Goal: Task Accomplishment & Management: Use online tool/utility

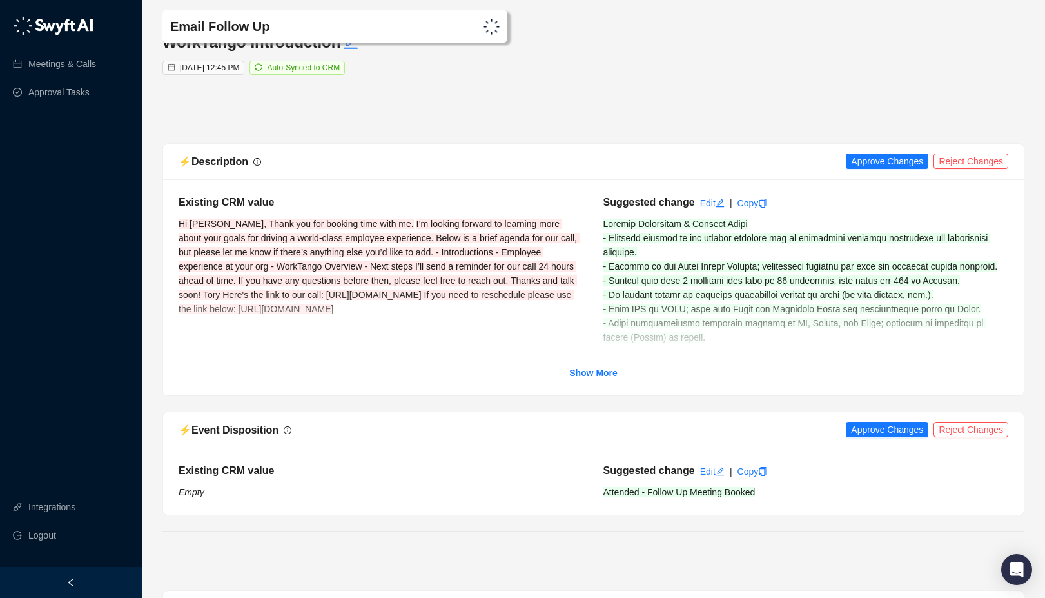
scroll to position [3114, 0]
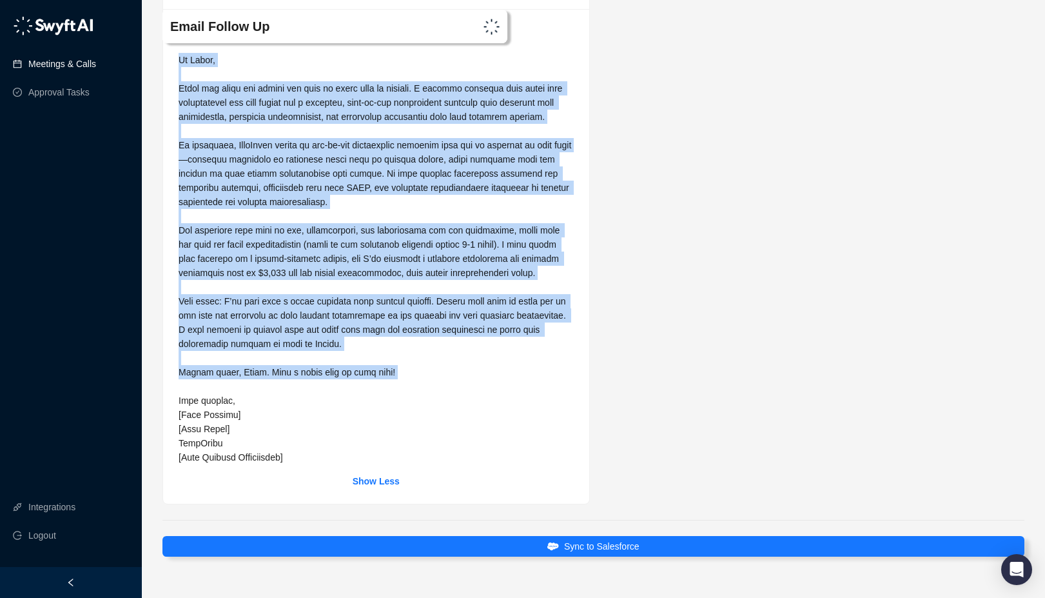
drag, startPoint x: 76, startPoint y: 70, endPoint x: 70, endPoint y: 66, distance: 7.0
click at [75, 70] on link "Meetings & Calls" at bounding box center [62, 64] width 68 height 26
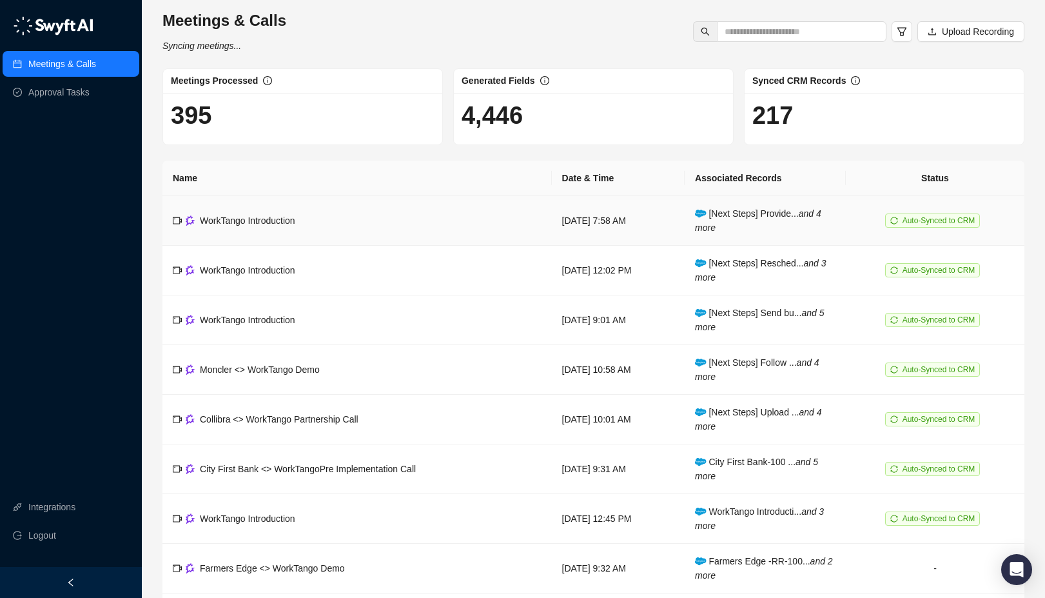
click at [270, 218] on span "WorkTango Introduction" at bounding box center [247, 220] width 95 height 10
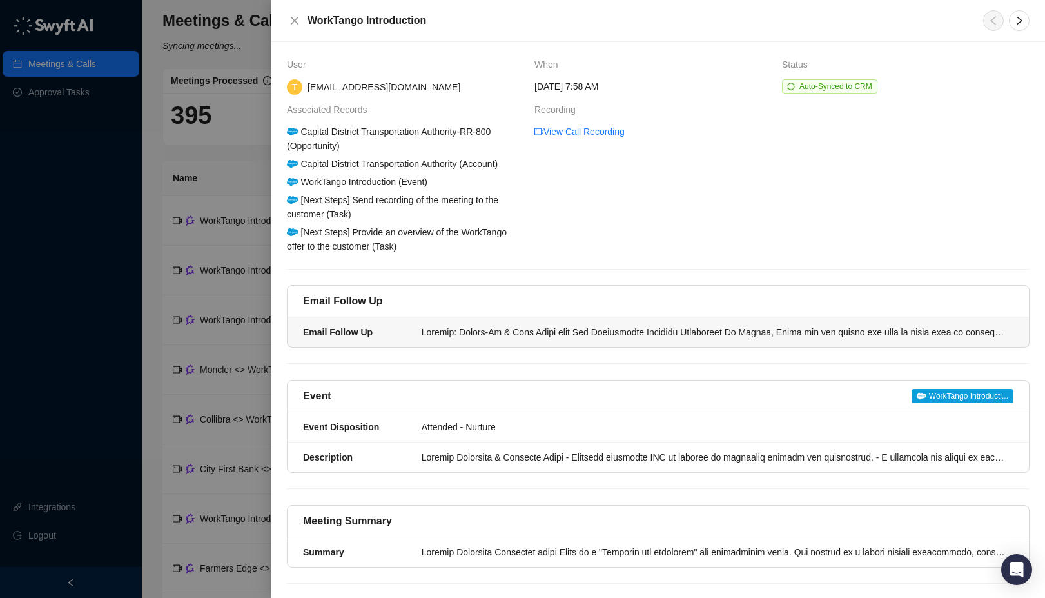
click at [544, 336] on div at bounding box center [714, 332] width 584 height 14
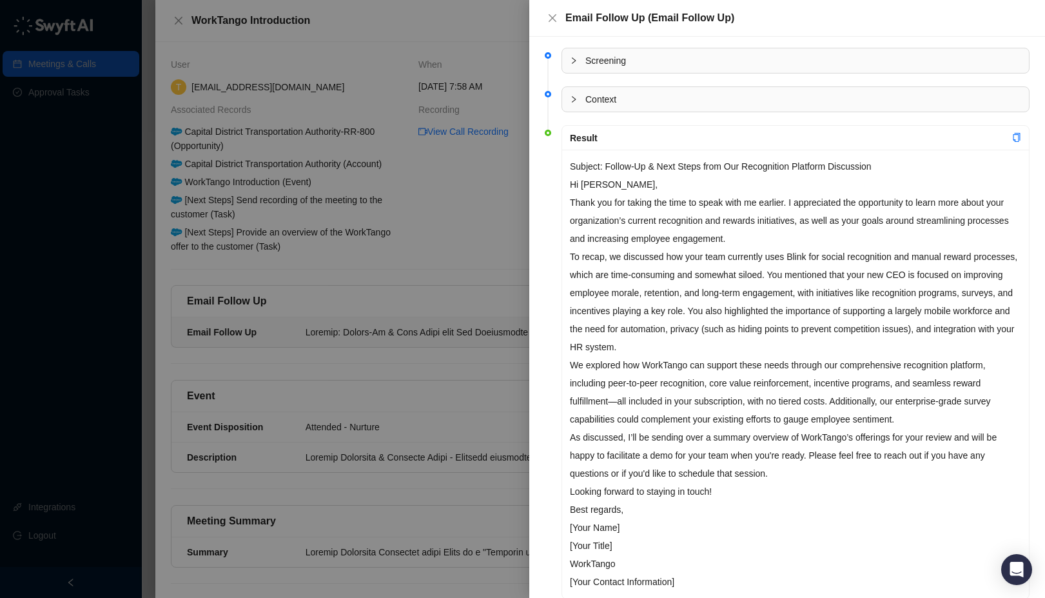
click at [274, 410] on div at bounding box center [522, 299] width 1045 height 598
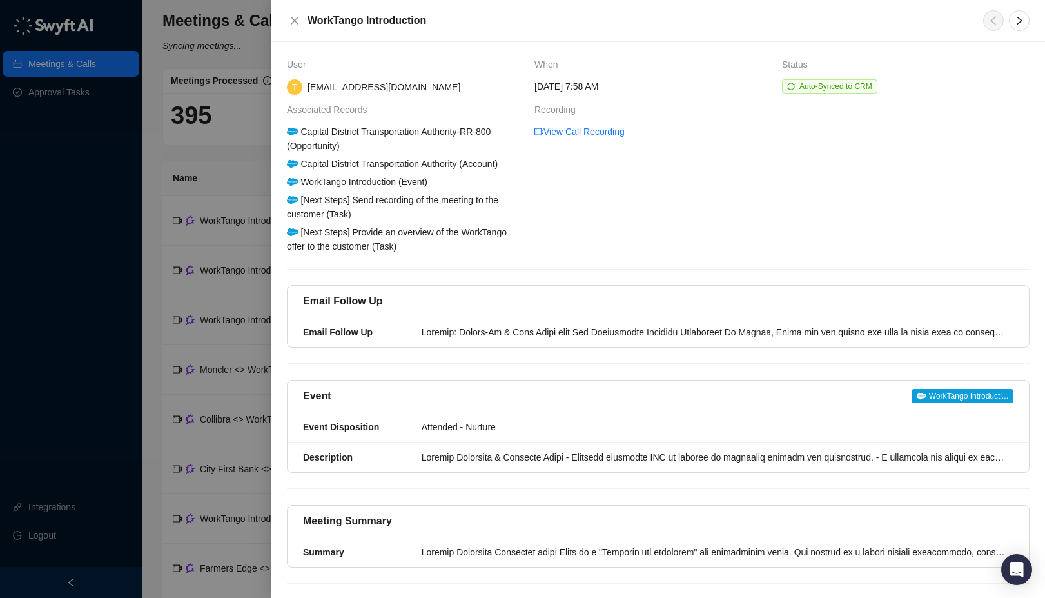
click at [84, 386] on div at bounding box center [522, 299] width 1045 height 598
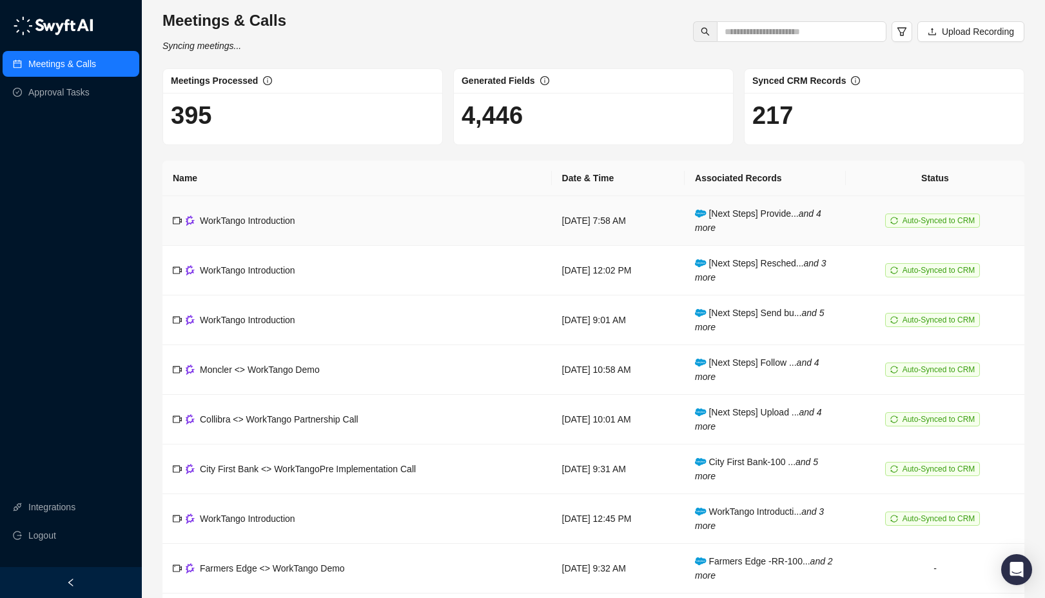
click at [308, 228] on td "WorkTango Introduction" at bounding box center [358, 221] width 390 height 50
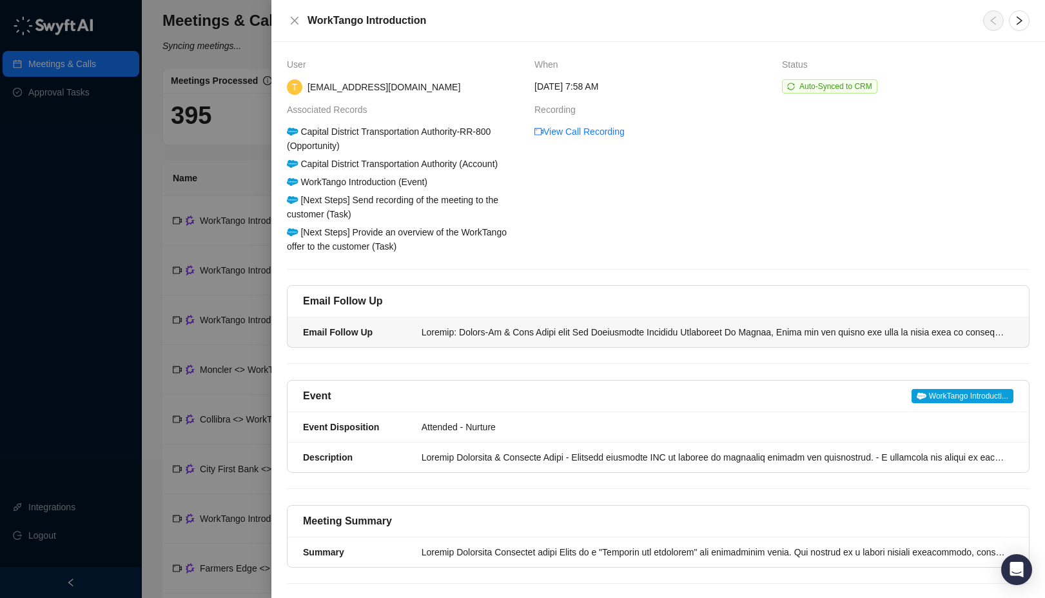
click at [586, 346] on li "Email Follow Up" at bounding box center [659, 332] width 742 height 30
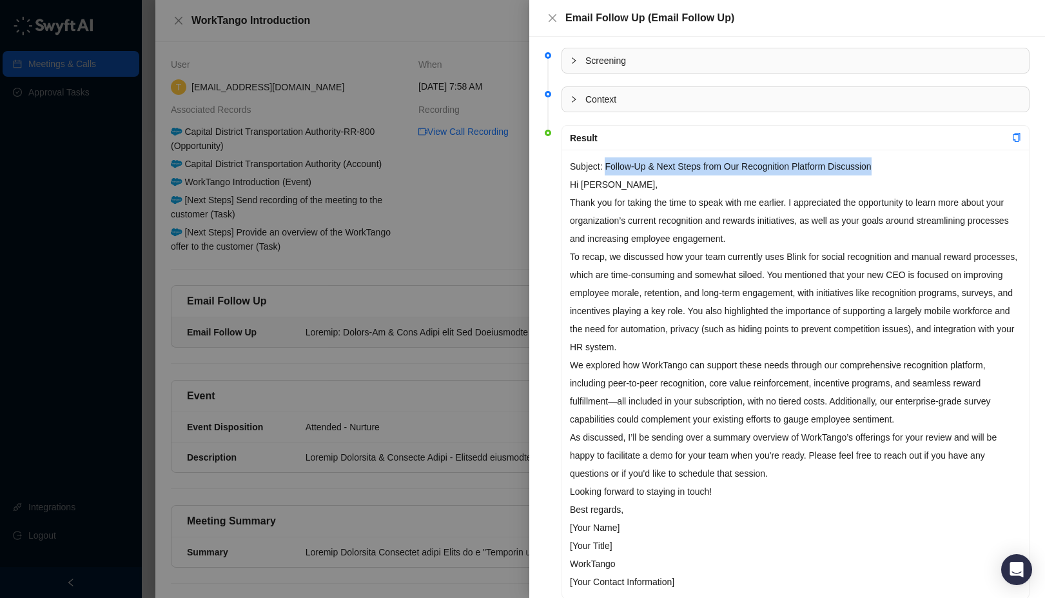
drag, startPoint x: 896, startPoint y: 173, endPoint x: 607, endPoint y: 165, distance: 289.0
click at [607, 165] on p "Subject: Follow-Up & Next Steps from Our Recognition Platform Discussion" at bounding box center [795, 166] width 451 height 18
copy p "Follow-Up & Next Steps from Our Recognition Platform Discussion"
